Goal: Transaction & Acquisition: Download file/media

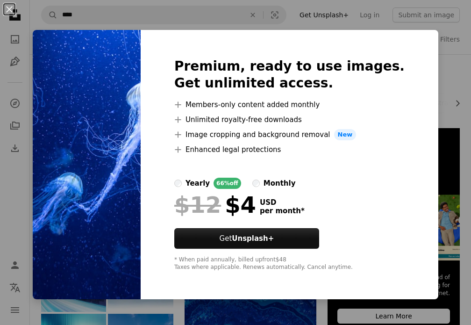
click at [428, 18] on div "An X shape Premium, ready to use images. Get unlimited access. A plus sign Memb…" at bounding box center [235, 162] width 471 height 325
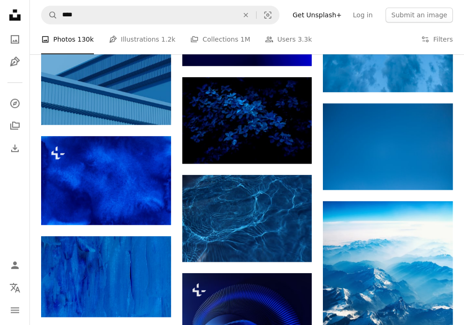
scroll to position [468, 0]
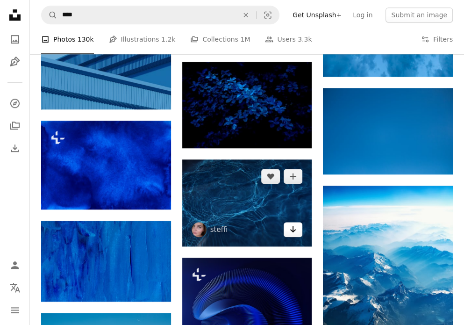
click at [294, 226] on icon "Arrow pointing down" at bounding box center [292, 228] width 7 height 11
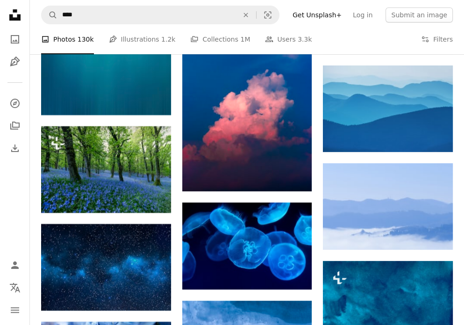
scroll to position [2464, 0]
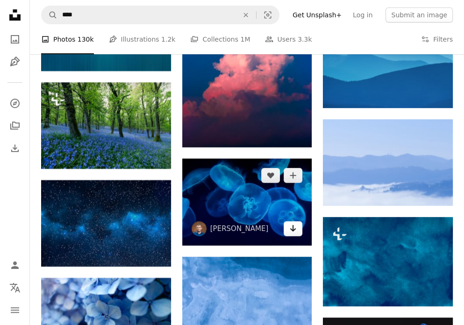
click at [299, 234] on link "Arrow pointing down" at bounding box center [293, 228] width 19 height 15
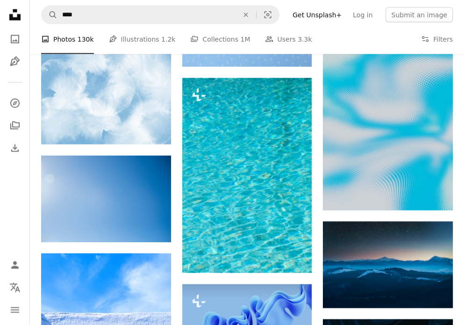
scroll to position [3562, 0]
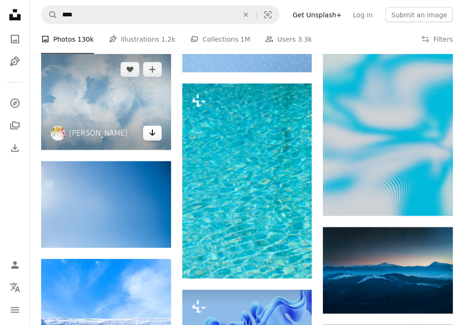
click at [147, 126] on link "Arrow pointing down" at bounding box center [152, 133] width 19 height 15
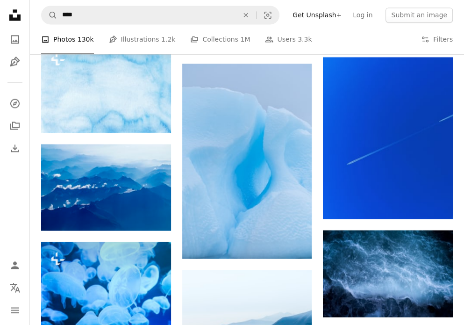
scroll to position [5596, 0]
